Goal: Information Seeking & Learning: Learn about a topic

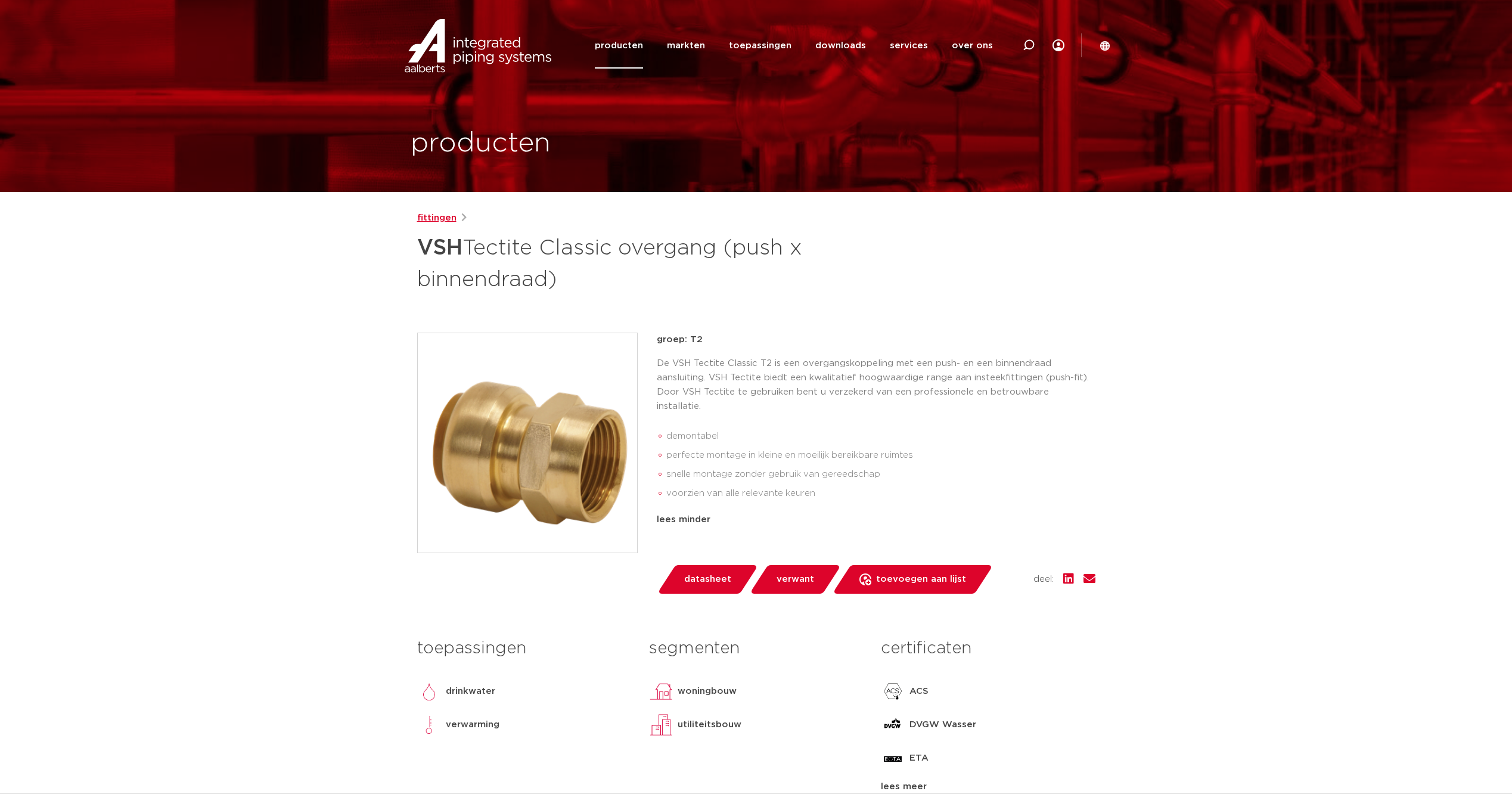
click at [443, 215] on link "fittingen" at bounding box center [437, 218] width 40 height 14
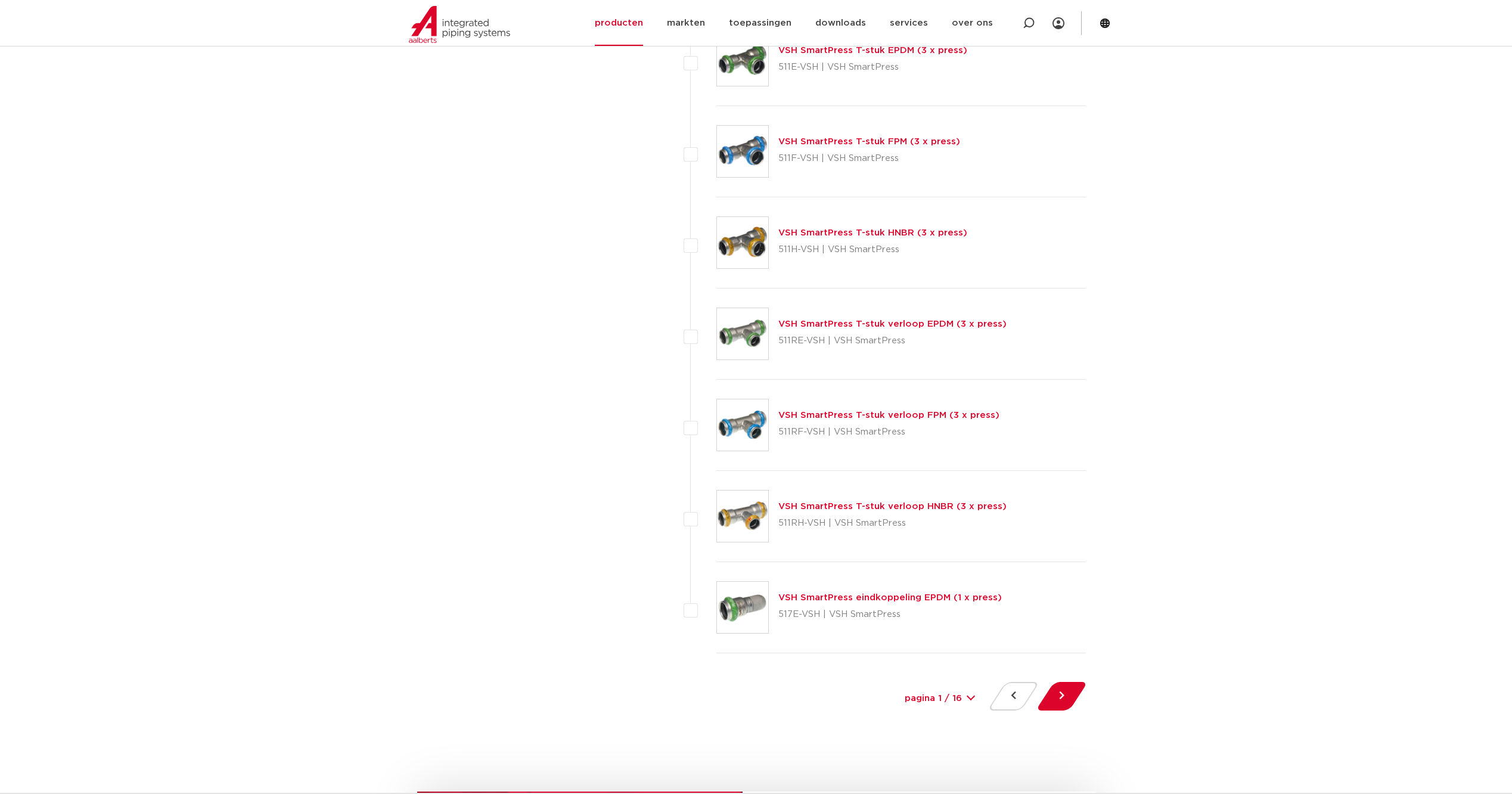
scroll to position [5215, 0]
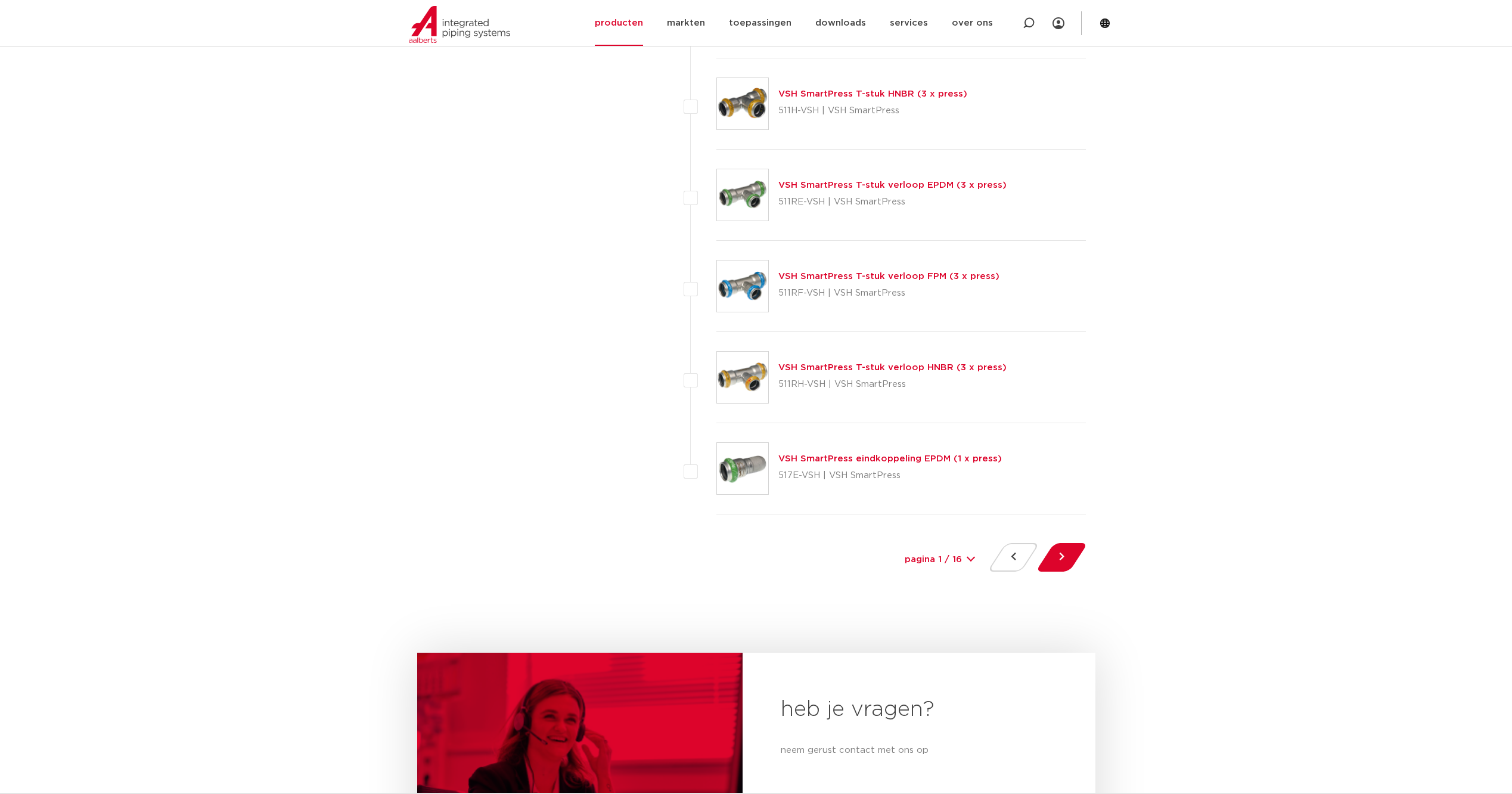
click at [970, 556] on div "pagina 1 / 16 1 2 3 4 5 6 7 8 9 10 11 12 13 14 15 16" at bounding box center [940, 560] width 89 height 27
click at [973, 561] on select "pagina 1 / 16 1 2 3 4 5 6 7 8 9 10 11 12 13 14 15 16" at bounding box center [940, 560] width 89 height 27
select select "10"
click at [896, 547] on select "pagina 1 / 16 1 2 3 4 5 6 7 8 9 10 11 12 13 14 15 16" at bounding box center [940, 560] width 89 height 27
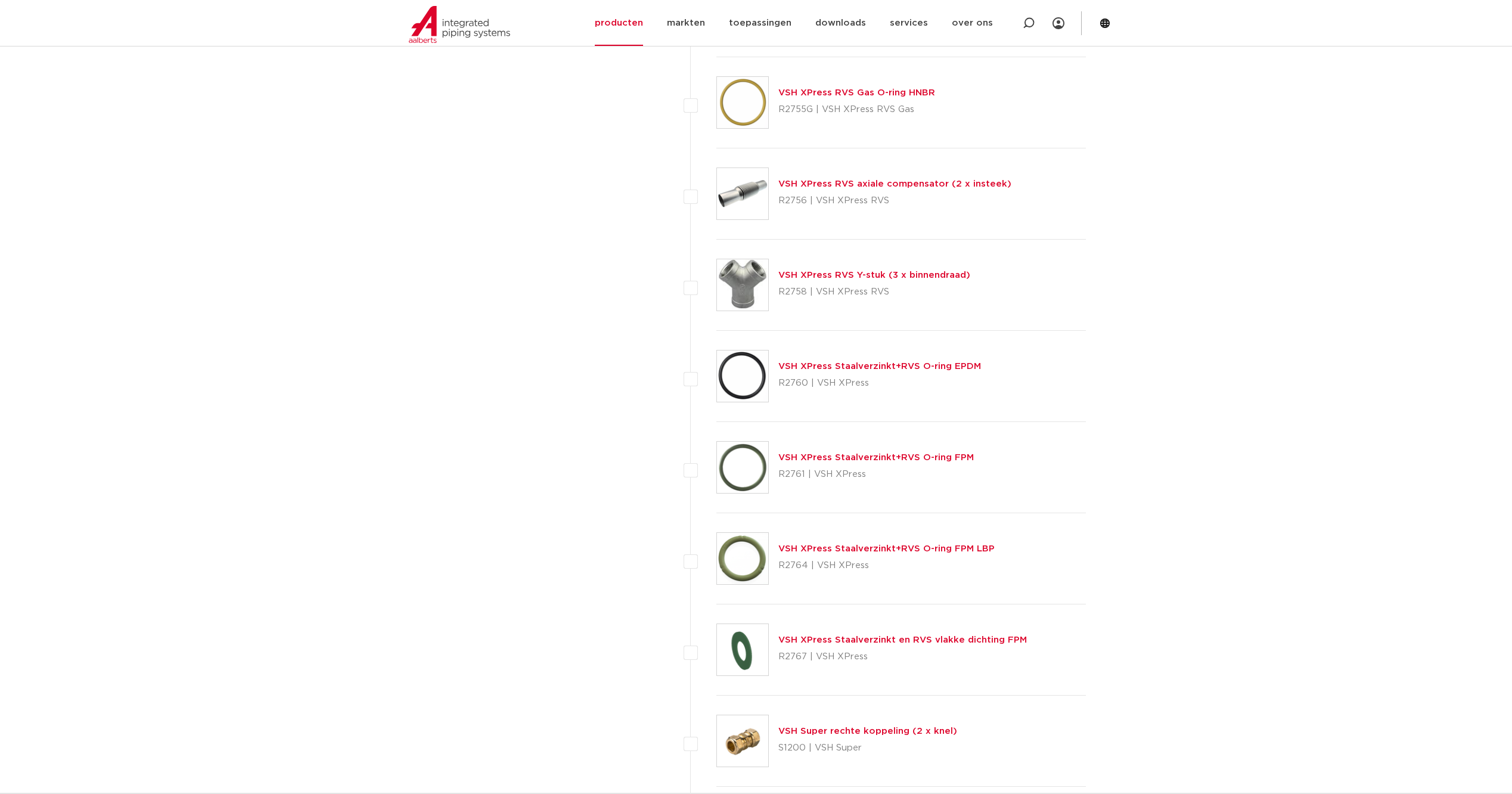
scroll to position [1252, 0]
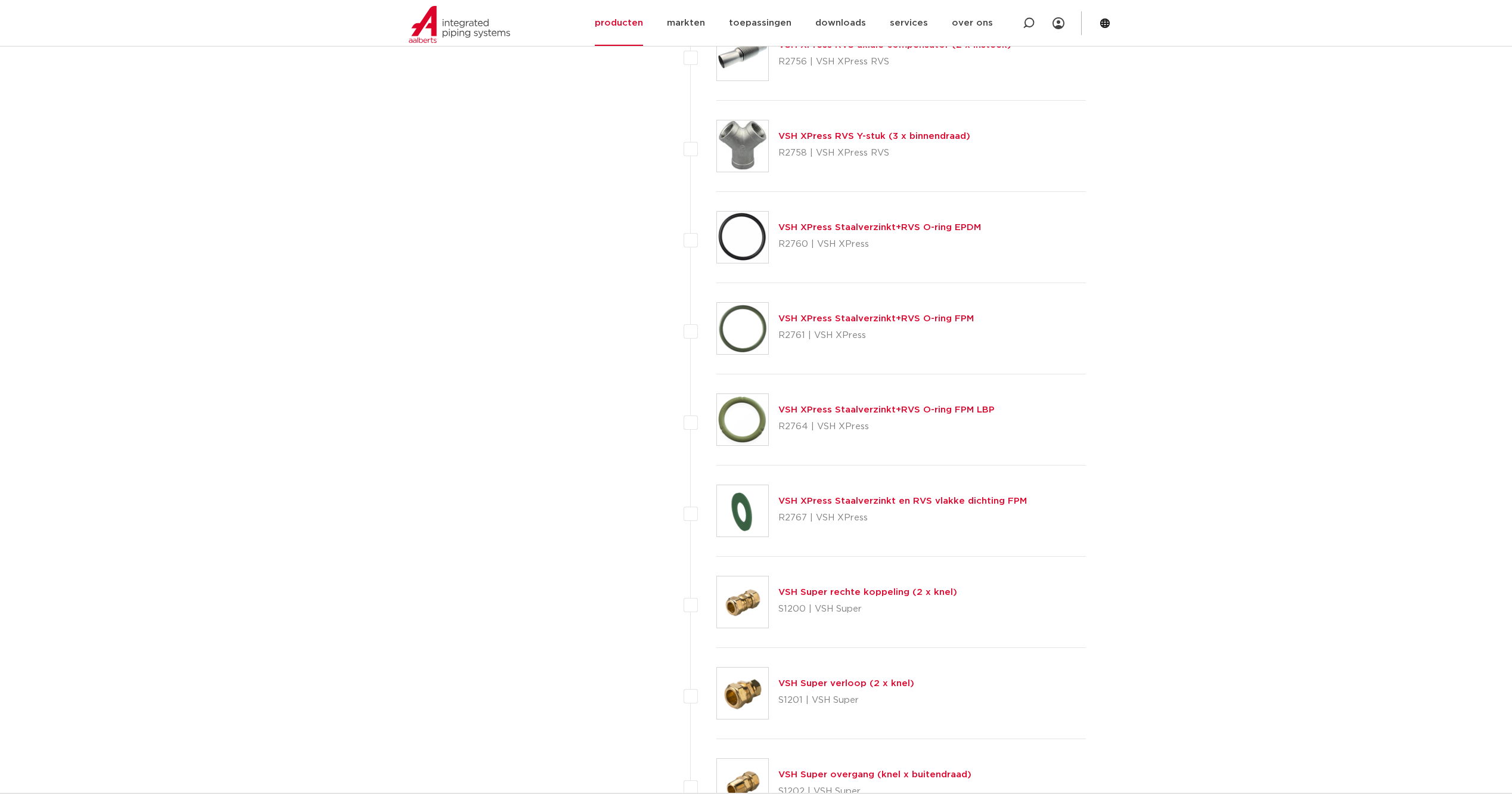
click at [929, 590] on link "VSH Super rechte koppeling (2 x knel)" at bounding box center [868, 592] width 179 height 9
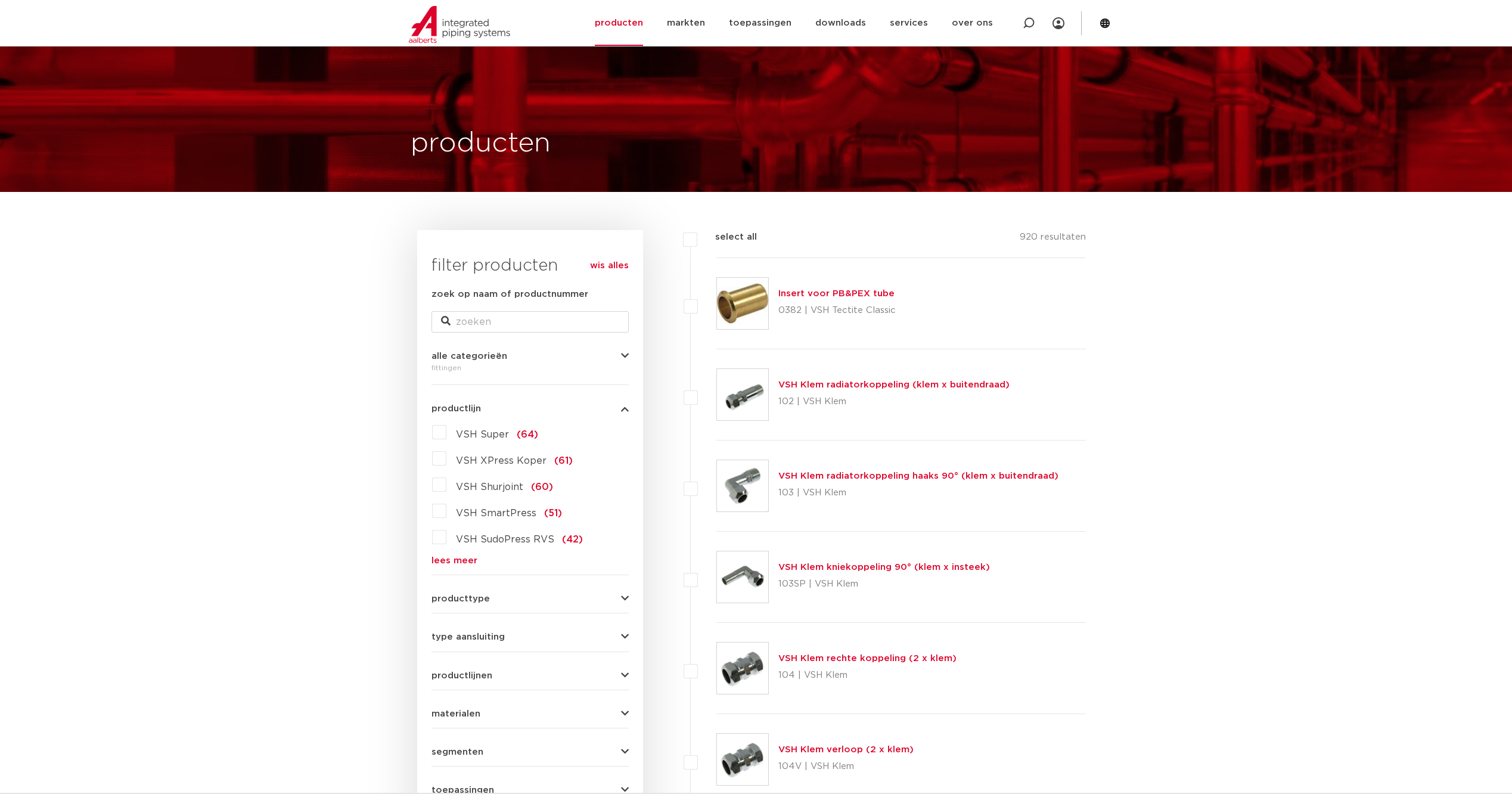
select select "10"
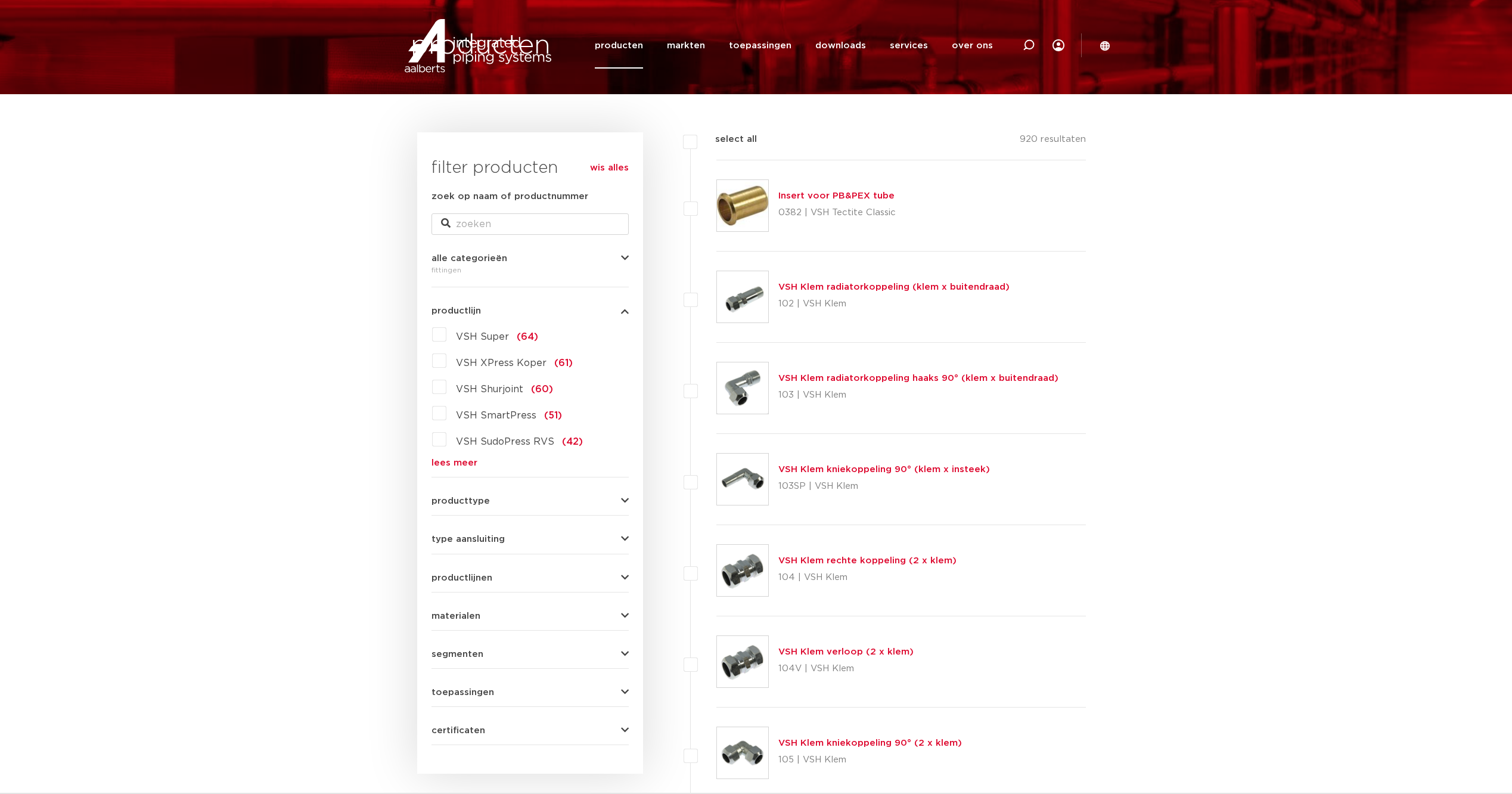
scroll to position [139, 0]
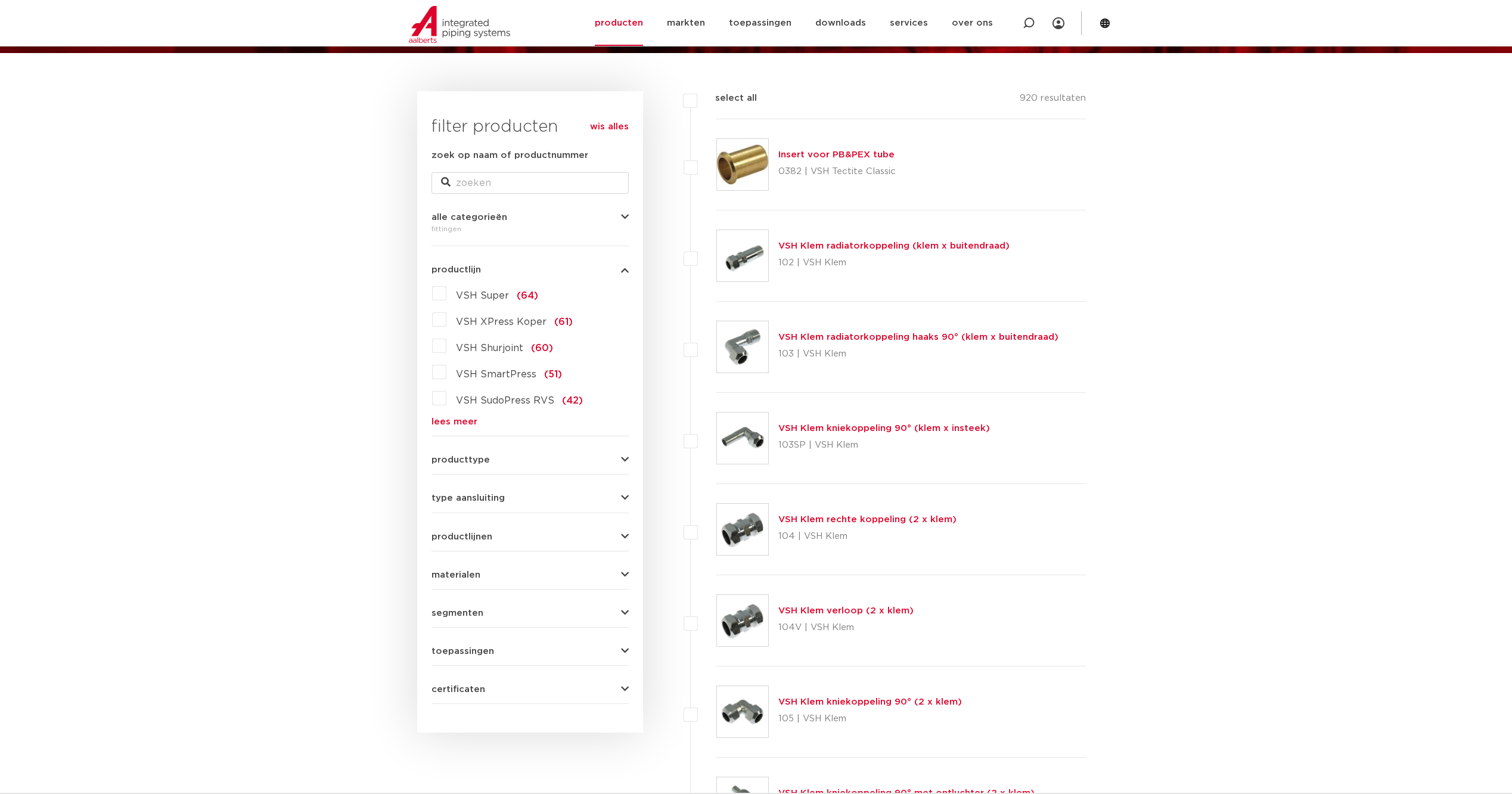
click at [473, 419] on link "lees meer" at bounding box center [531, 422] width 198 height 9
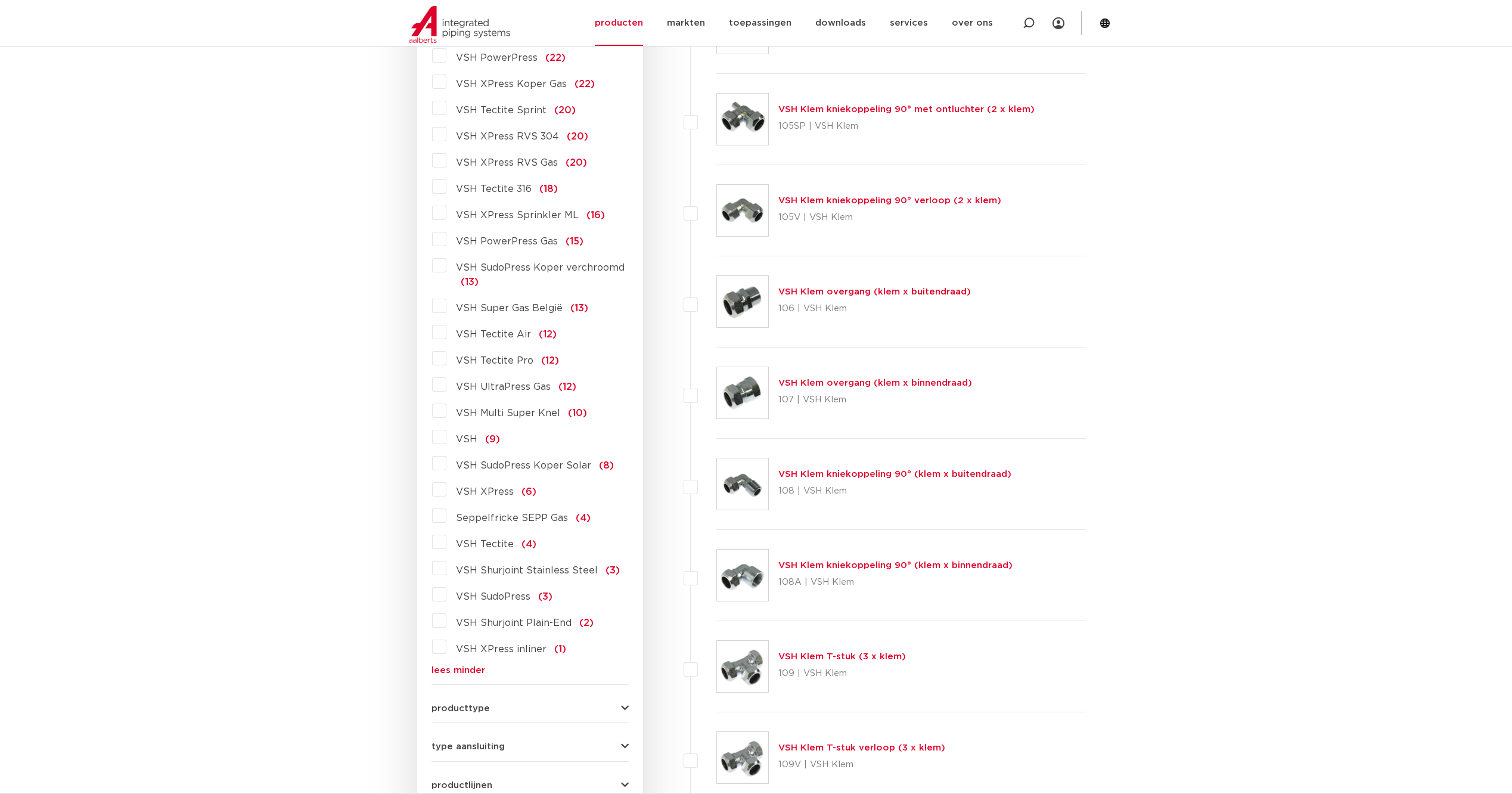
scroll to position [834, 0]
